Goal: Task Accomplishment & Management: Manage account settings

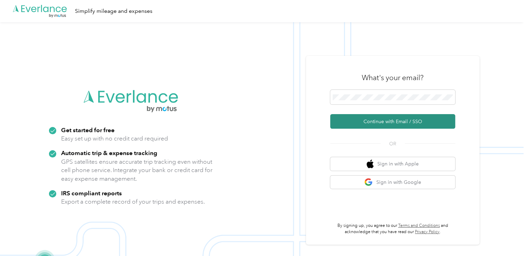
click at [389, 122] on button "Continue with Email / SSO" at bounding box center [392, 121] width 125 height 15
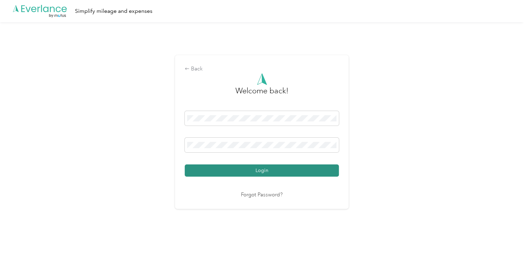
click at [263, 170] on button "Login" at bounding box center [262, 170] width 154 height 12
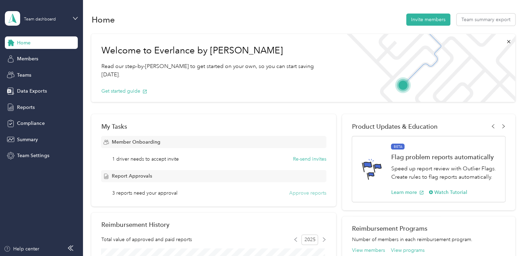
click at [304, 193] on button "Approve reports" at bounding box center [307, 192] width 37 height 7
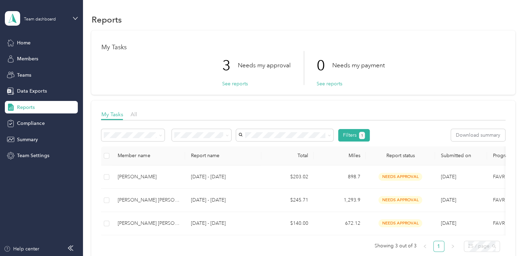
drag, startPoint x: 472, startPoint y: 246, endPoint x: 430, endPoint y: 245, distance: 41.7
click at [430, 245] on div "Member name Report name Total Miles Report status Submitted on Program Approver…" at bounding box center [303, 198] width 404 height 105
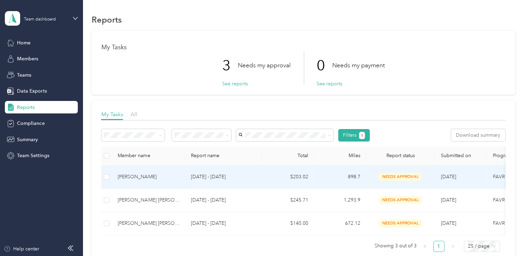
click at [394, 176] on span "needs approval" at bounding box center [400, 177] width 44 height 8
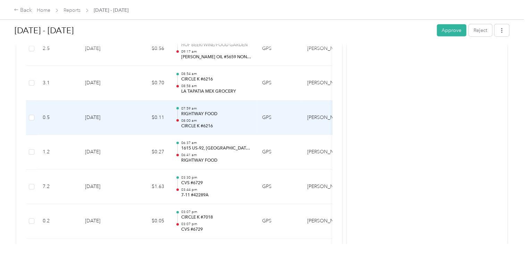
scroll to position [841, 0]
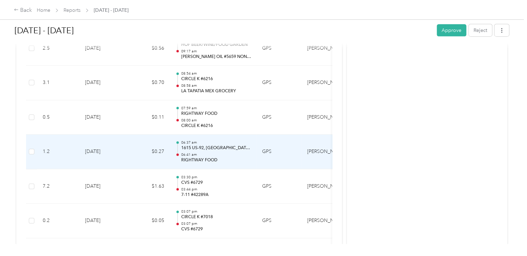
click at [243, 149] on div "06:37 am 1615 US-92, [GEOGRAPHIC_DATA], [GEOGRAPHIC_DATA] 06:41 am RIGHTWAY FOOD" at bounding box center [216, 151] width 70 height 23
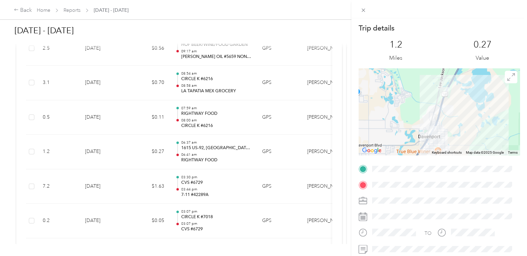
click at [204, 207] on div "Trip details This trip cannot be edited because it is either under review, appr…" at bounding box center [263, 128] width 527 height 256
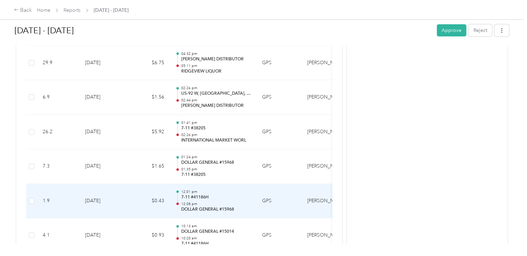
scroll to position [1241, 0]
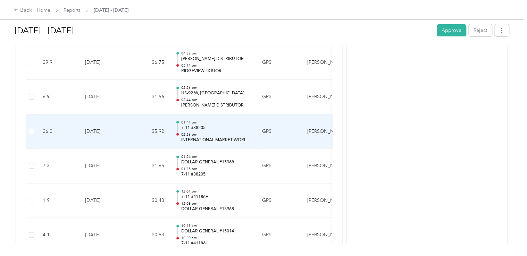
click at [209, 132] on p "02:26 pm" at bounding box center [216, 134] width 70 height 5
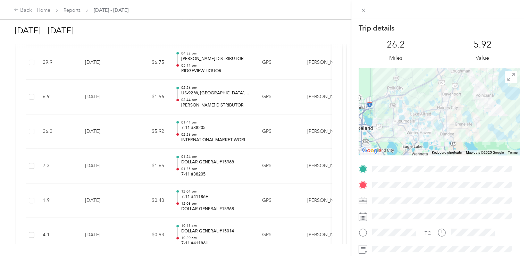
click at [209, 130] on div "Trip details This trip cannot be edited because it is either under review, appr…" at bounding box center [263, 128] width 527 height 256
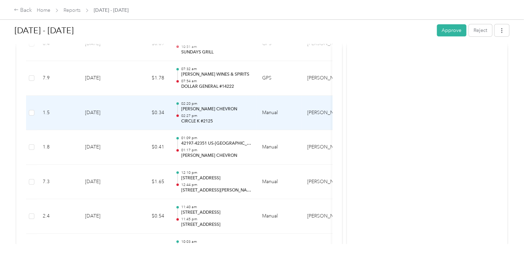
scroll to position [2660, 0]
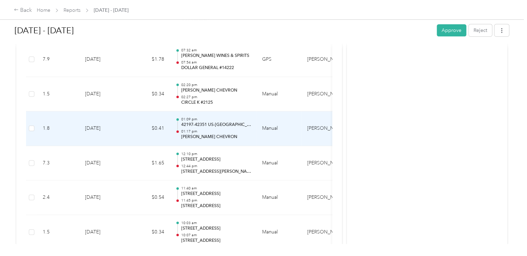
click at [205, 122] on p "42197-42351 US-[GEOGRAPHIC_DATA][PERSON_NAME], [GEOGRAPHIC_DATA], [GEOGRAPHIC_D…" at bounding box center [216, 125] width 70 height 6
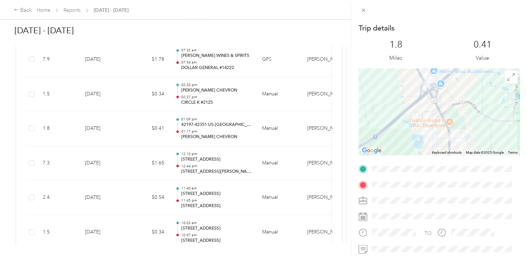
click at [205, 119] on div "Trip details This trip cannot be edited because it is either under review, appr…" at bounding box center [263, 128] width 527 height 256
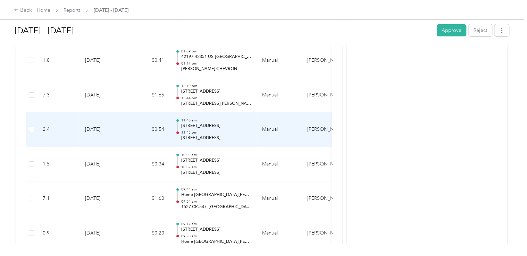
scroll to position [2728, 0]
click at [205, 123] on p "[STREET_ADDRESS]" at bounding box center [216, 126] width 70 height 6
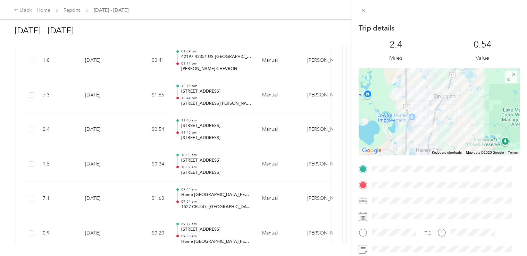
click at [507, 76] on icon at bounding box center [510, 76] width 7 height 7
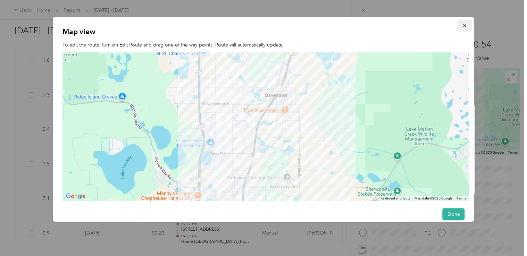
click at [462, 24] on icon "button" at bounding box center [464, 25] width 5 height 5
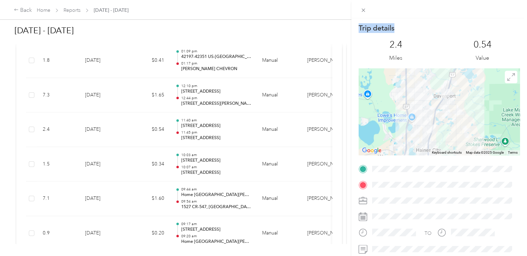
drag, startPoint x: 459, startPoint y: 24, endPoint x: 254, endPoint y: 132, distance: 232.4
click at [254, 132] on div "Trip details This trip cannot be edited because it is either under review, appr…" at bounding box center [263, 128] width 527 height 256
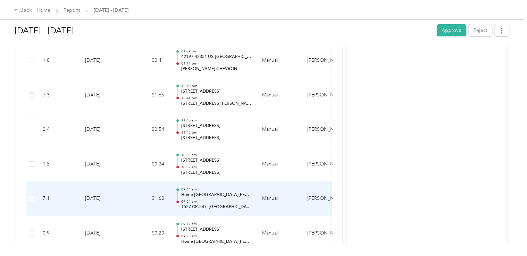
click at [233, 199] on p "09:54 am" at bounding box center [216, 201] width 70 height 5
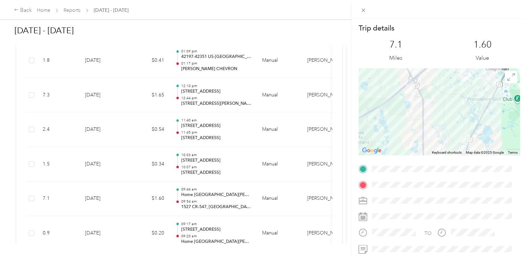
click at [233, 195] on div "Trip details This trip cannot be edited because it is either under review, appr…" at bounding box center [263, 128] width 527 height 256
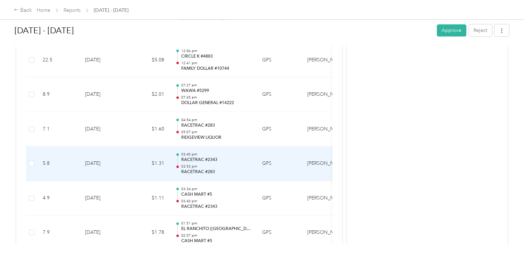
scroll to position [4214, 0]
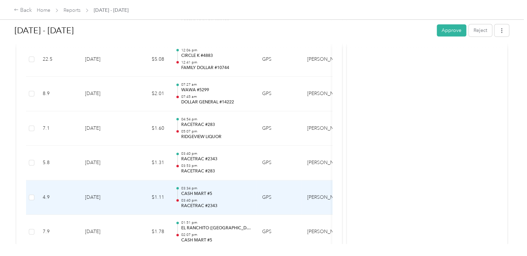
click at [225, 191] on p "CASH MART #5" at bounding box center [216, 194] width 70 height 6
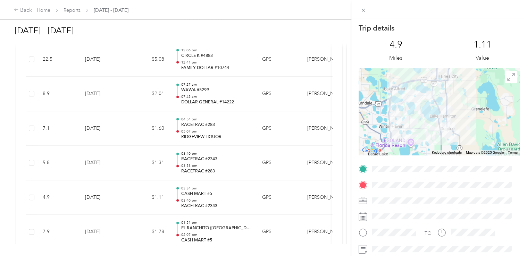
click at [225, 187] on div "Trip details This trip cannot be edited because it is either under review, appr…" at bounding box center [263, 128] width 527 height 256
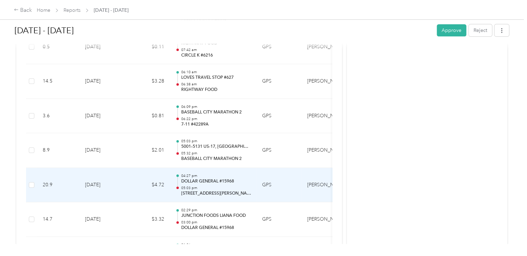
scroll to position [5332, 0]
click at [215, 173] on div "04:27 pm DOLLAR GENERAL #15968 05:03 pm [STREET_ADDRESS][PERSON_NAME][US_STATE]" at bounding box center [216, 184] width 70 height 23
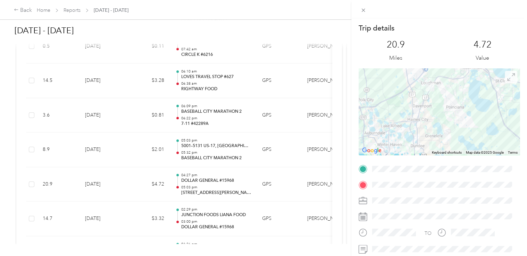
click at [507, 76] on icon at bounding box center [511, 77] width 8 height 8
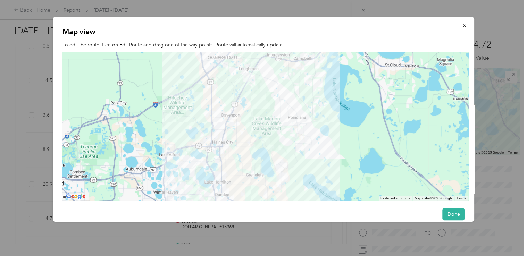
click at [246, 76] on img at bounding box center [247, 77] width 14 height 14
click at [246, 78] on img at bounding box center [247, 77] width 14 height 14
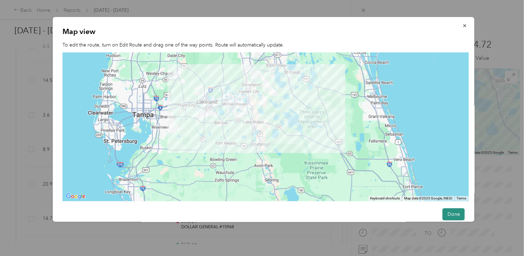
click at [448, 212] on button "Done" at bounding box center [453, 214] width 22 height 12
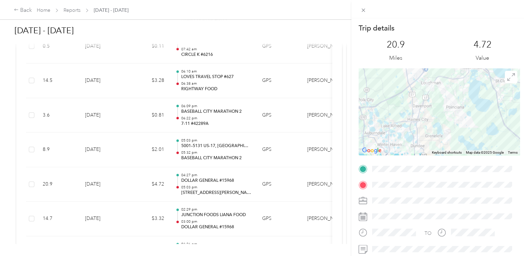
click at [245, 200] on div "Trip details This trip cannot be edited because it is either under review, appr…" at bounding box center [263, 128] width 527 height 256
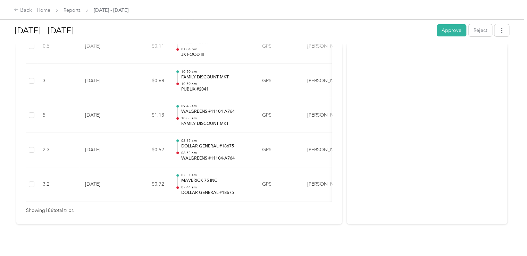
scroll to position [6472, 0]
click at [245, 205] on div "Showing 186 total trips" at bounding box center [179, 209] width 306 height 8
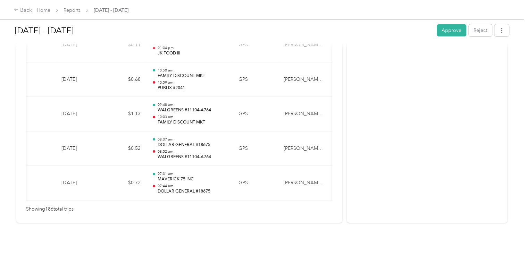
scroll to position [0, 0]
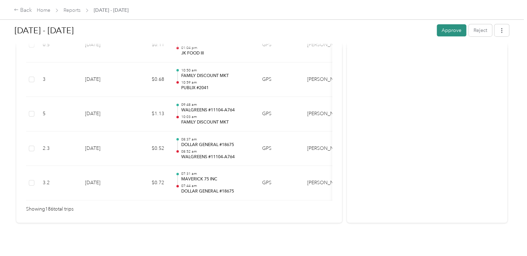
click at [448, 29] on button "Approve" at bounding box center [451, 30] width 29 height 12
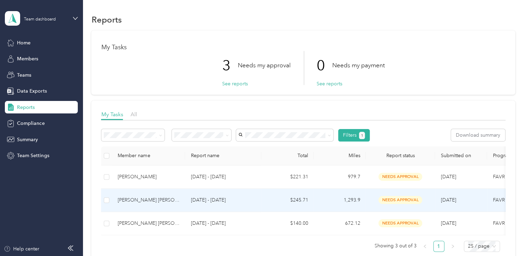
click at [396, 197] on span "needs approval" at bounding box center [400, 200] width 44 height 8
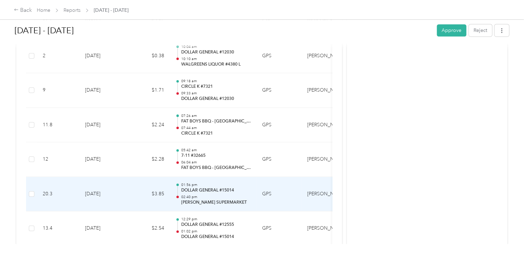
scroll to position [1594, 0]
click at [235, 188] on p "DOLLAR GENERAL #15014" at bounding box center [216, 190] width 70 height 6
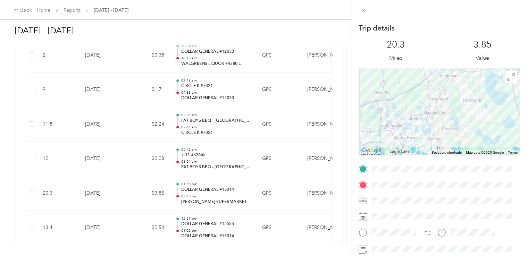
click at [235, 188] on div "Trip details This trip cannot be edited because it is either under review, appr…" at bounding box center [263, 128] width 527 height 256
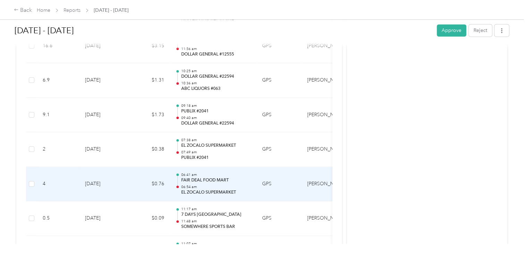
scroll to position [1820, 0]
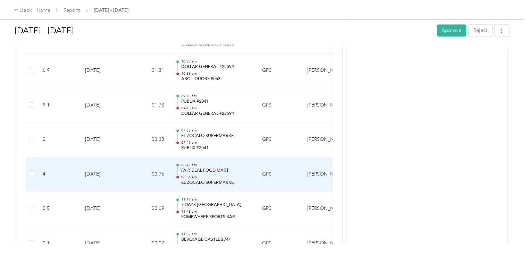
click at [227, 168] on p "FAIR DEAL FOOD MART" at bounding box center [216, 171] width 70 height 6
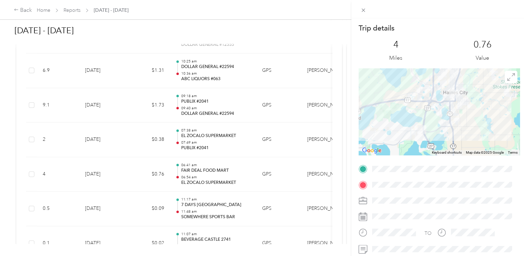
click at [219, 167] on div "Trip details This trip cannot be edited because it is either under review, appr…" at bounding box center [263, 128] width 527 height 256
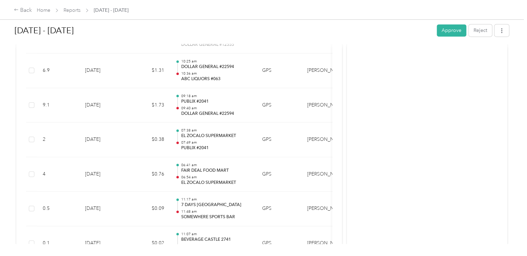
click at [219, 167] on div at bounding box center [263, 128] width 527 height 256
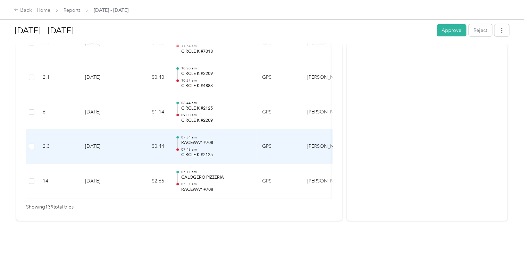
scroll to position [4853, 0]
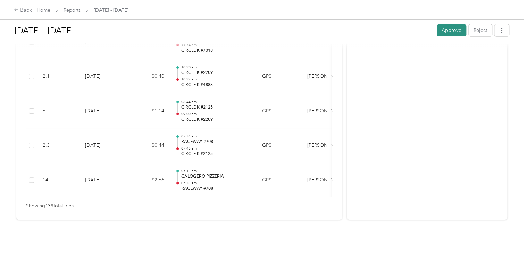
click at [450, 29] on button "Approve" at bounding box center [451, 30] width 29 height 12
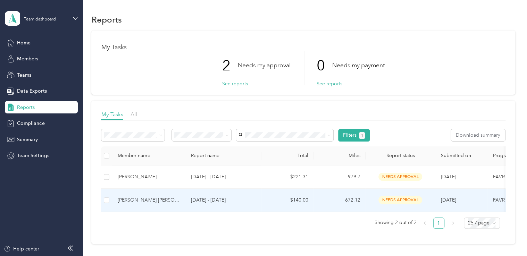
click at [401, 199] on span "needs approval" at bounding box center [400, 200] width 44 height 8
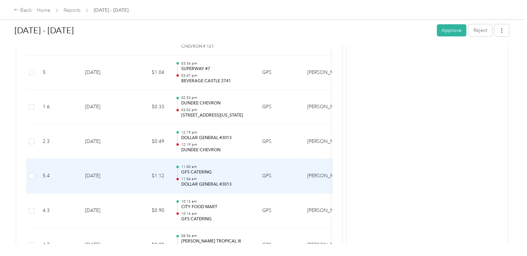
scroll to position [1166, 0]
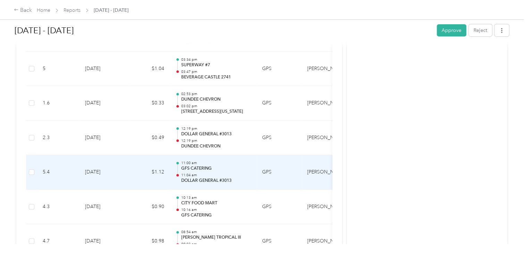
click at [216, 173] on p "11:04 am" at bounding box center [216, 175] width 70 height 5
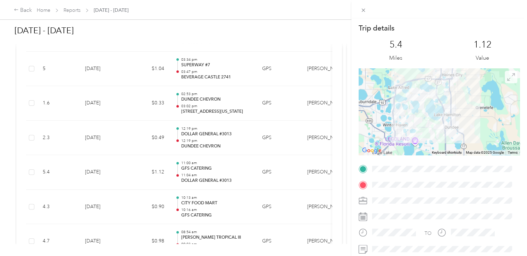
click at [507, 76] on icon at bounding box center [511, 77] width 8 height 8
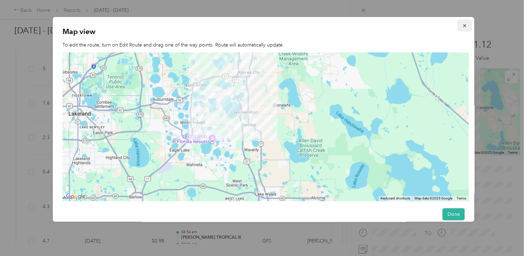
click at [462, 23] on span "button" at bounding box center [464, 26] width 5 height 6
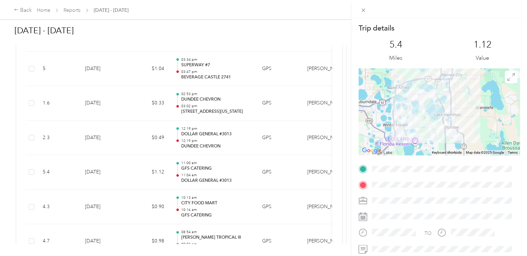
click at [230, 167] on div "Trip details This trip cannot be edited because it is either under review, appr…" at bounding box center [263, 128] width 527 height 256
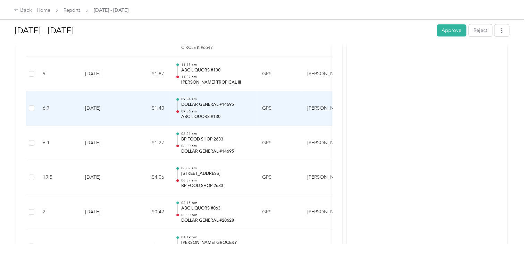
scroll to position [2820, 0]
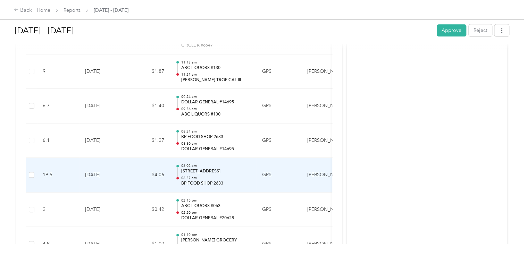
click at [225, 168] on p "[STREET_ADDRESS]" at bounding box center [216, 171] width 70 height 6
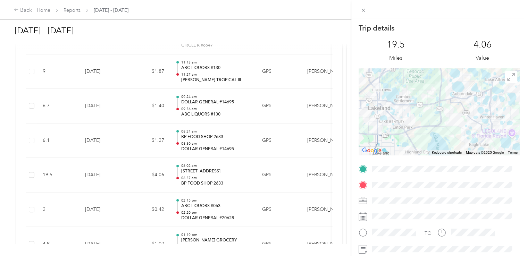
click at [224, 171] on div "Trip details This trip cannot be edited because it is either under review, appr…" at bounding box center [263, 128] width 527 height 256
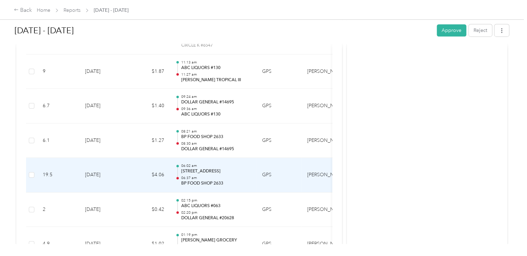
click at [224, 176] on p "06:37 am" at bounding box center [216, 178] width 70 height 5
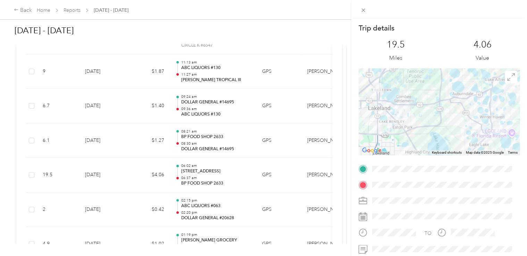
click at [224, 171] on div "Trip details This trip cannot be edited because it is either under review, appr…" at bounding box center [263, 128] width 527 height 256
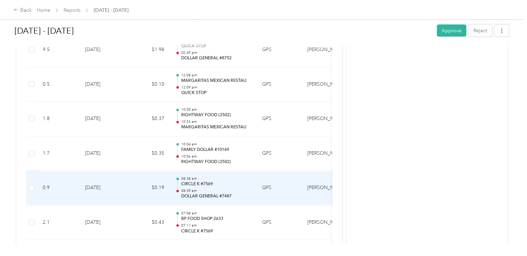
scroll to position [3290, 0]
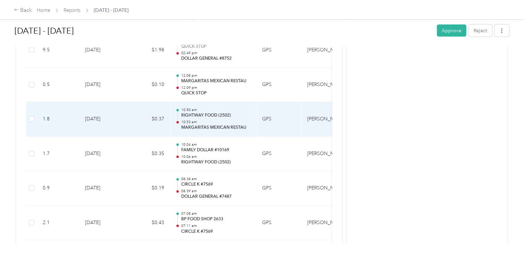
drag, startPoint x: 231, startPoint y: 112, endPoint x: 223, endPoint y: 103, distance: 12.3
click at [223, 108] on p "10:50 am" at bounding box center [216, 110] width 70 height 5
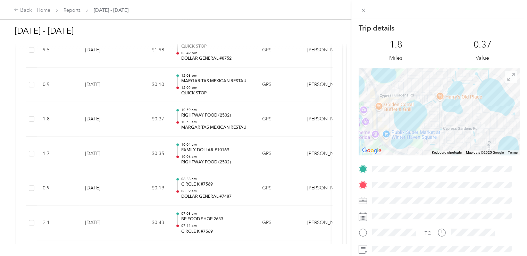
click at [507, 74] on icon at bounding box center [511, 77] width 8 height 8
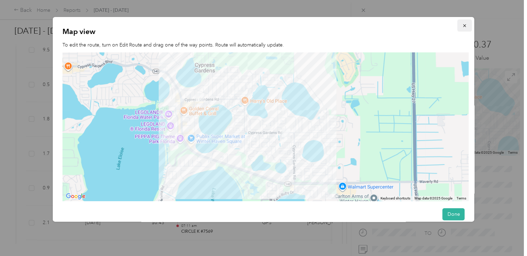
click at [462, 24] on icon "button" at bounding box center [464, 25] width 5 height 5
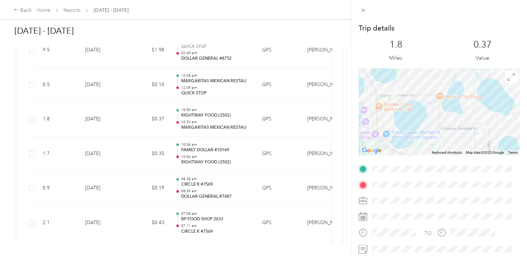
click at [269, 116] on div "Trip details This trip cannot be edited because it is either under review, appr…" at bounding box center [263, 128] width 527 height 256
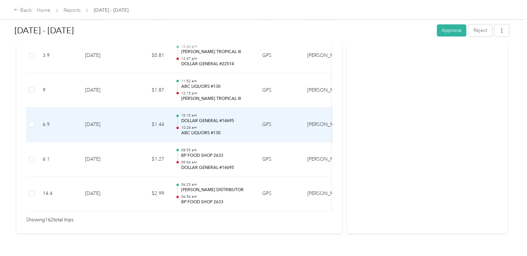
scroll to position [5634, 0]
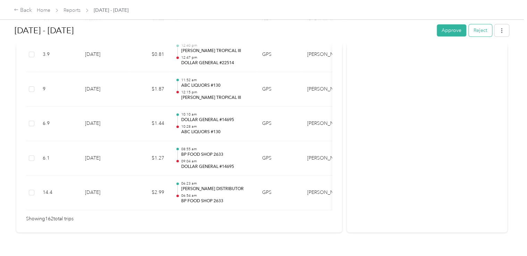
click at [480, 28] on button "Reject" at bounding box center [479, 30] width 23 height 12
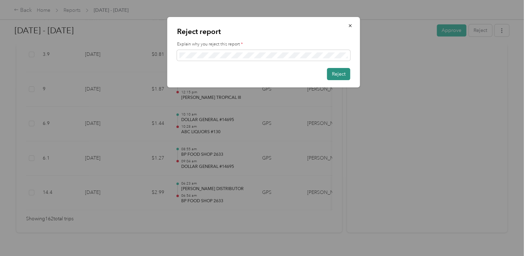
click at [338, 70] on button "Reject" at bounding box center [338, 74] width 23 height 12
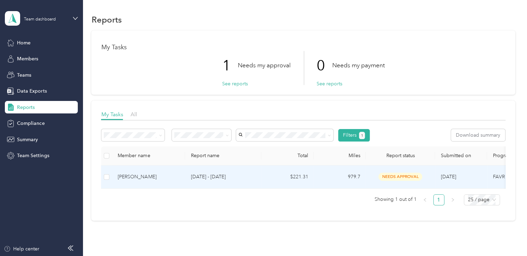
click at [400, 176] on span "needs approval" at bounding box center [400, 177] width 44 height 8
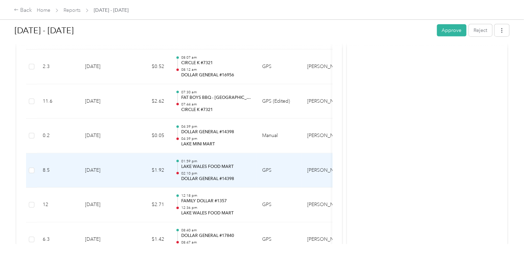
scroll to position [2170, 0]
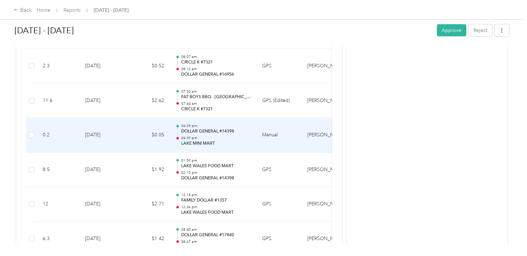
click at [234, 129] on p "DOLLAR GENERAL #14398" at bounding box center [216, 131] width 70 height 6
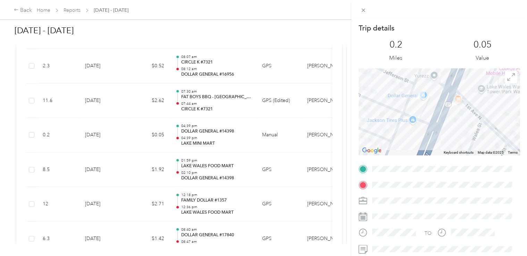
drag, startPoint x: 234, startPoint y: 128, endPoint x: 242, endPoint y: 138, distance: 12.8
click at [242, 138] on div "Trip details This trip cannot be edited because it is either under review, appr…" at bounding box center [263, 128] width 527 height 256
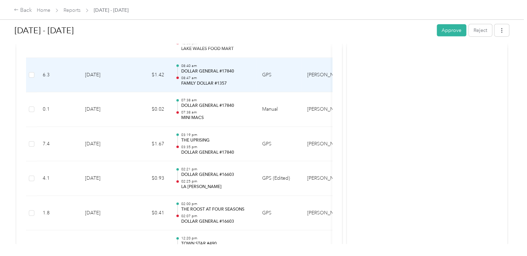
scroll to position [2334, 0]
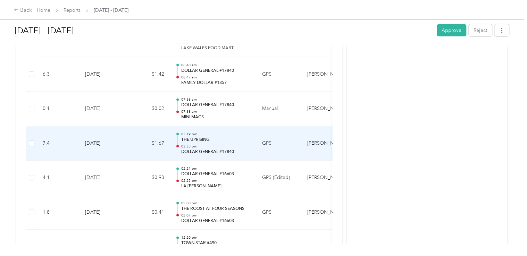
drag, startPoint x: 242, startPoint y: 138, endPoint x: 222, endPoint y: 142, distance: 19.5
click at [222, 144] on p "03:35 pm" at bounding box center [216, 146] width 70 height 5
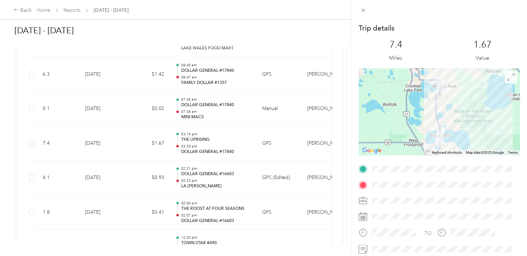
click at [507, 75] on icon at bounding box center [511, 77] width 8 height 8
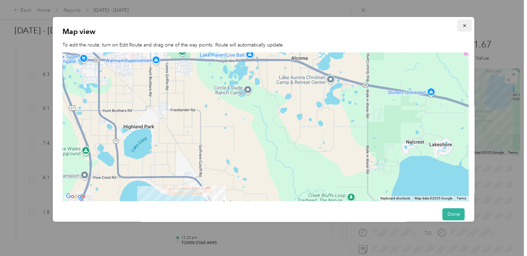
click at [462, 23] on span "button" at bounding box center [464, 26] width 5 height 6
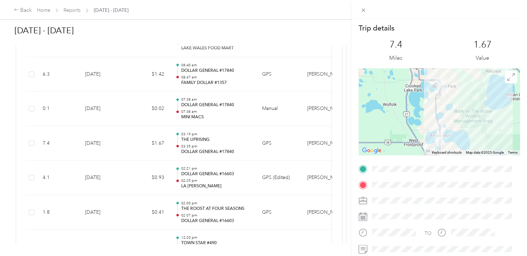
click at [219, 141] on div "Trip details This trip cannot be edited because it is either under review, appr…" at bounding box center [263, 128] width 527 height 256
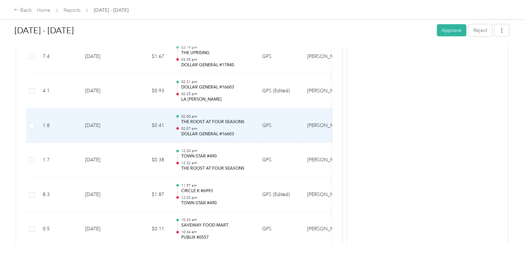
scroll to position [2421, 0]
click at [217, 119] on p "THE ROOST AT FOUR SEASONS" at bounding box center [216, 122] width 70 height 6
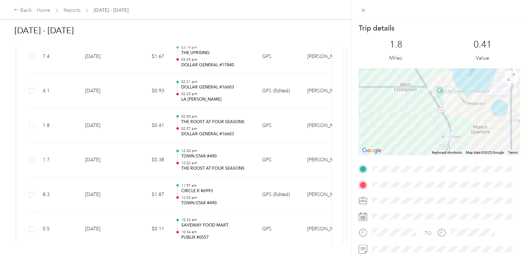
click at [507, 75] on icon at bounding box center [511, 77] width 8 height 8
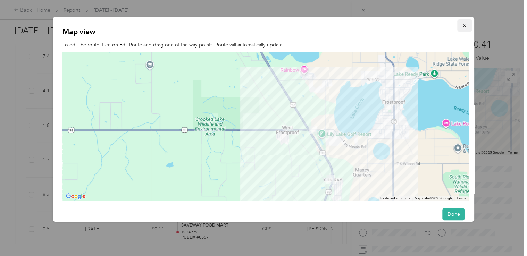
click at [462, 25] on icon "button" at bounding box center [464, 25] width 5 height 5
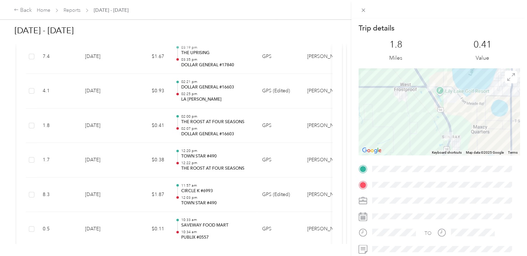
click at [224, 123] on div "Trip details This trip cannot be edited because it is either under review, appr…" at bounding box center [263, 128] width 527 height 256
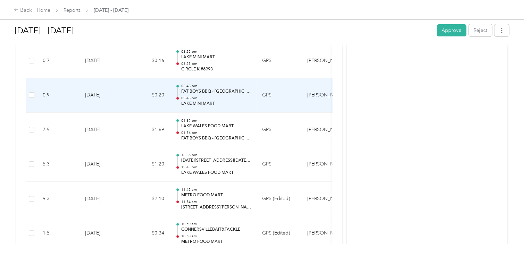
scroll to position [5248, 0]
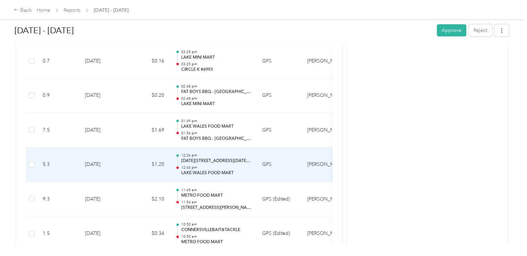
click at [220, 158] on p "[DATE][STREET_ADDRESS][DATE][PERSON_NAME]" at bounding box center [216, 161] width 70 height 6
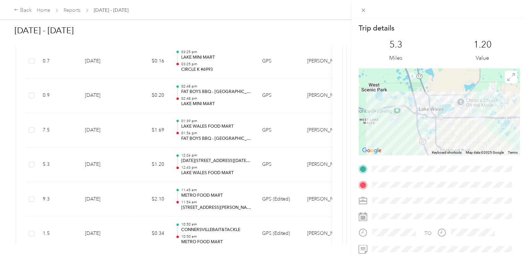
click at [235, 155] on div "Trip details This trip cannot be edited because it is either under review, appr…" at bounding box center [263, 128] width 527 height 256
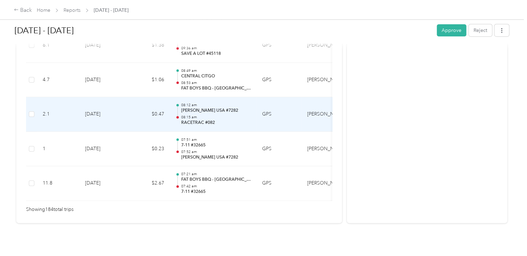
scroll to position [6403, 0]
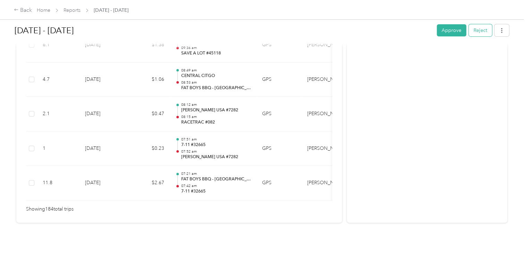
click at [478, 29] on button "Reject" at bounding box center [479, 30] width 23 height 12
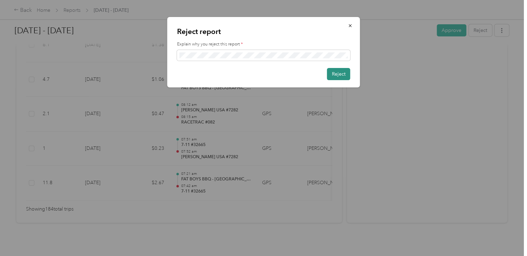
drag, startPoint x: 336, startPoint y: 72, endPoint x: 334, endPoint y: 68, distance: 4.8
click at [334, 68] on button "Reject" at bounding box center [338, 74] width 23 height 12
